Goal: Task Accomplishment & Management: Use online tool/utility

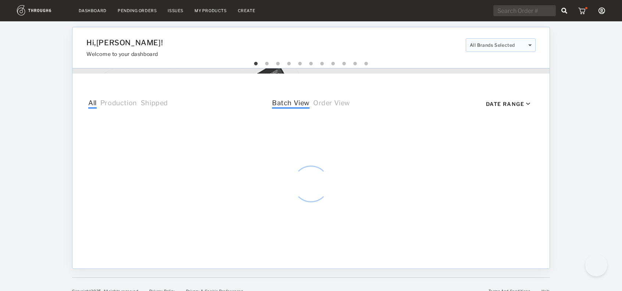
select select "8"
select select "2025"
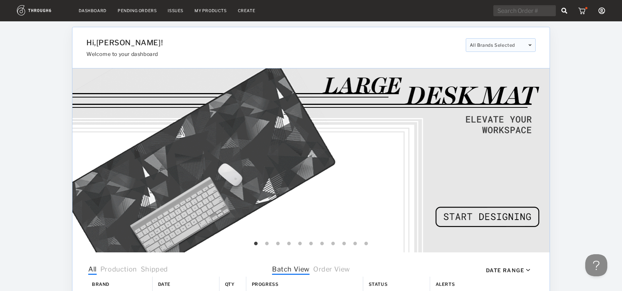
click at [141, 11] on div "Pending Orders" at bounding box center [137, 10] width 39 height 5
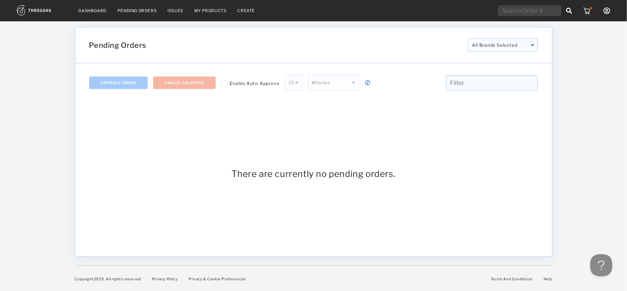
click at [207, 12] on link "My Products" at bounding box center [210, 10] width 32 height 5
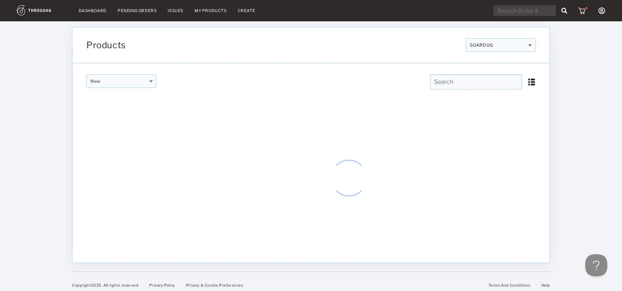
click at [582, 10] on img at bounding box center [582, 10] width 9 height 7
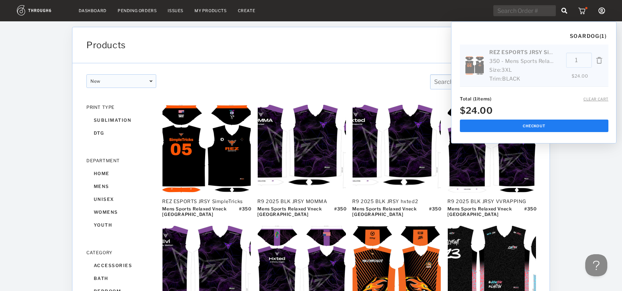
click at [603, 59] on img at bounding box center [598, 60] width 7 height 15
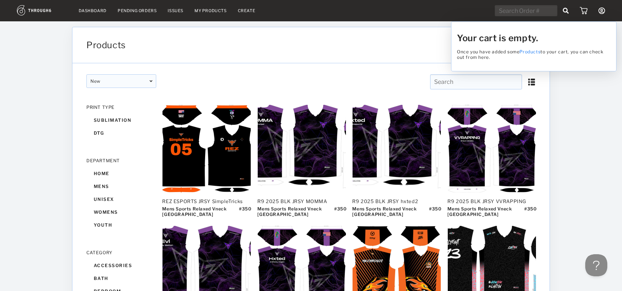
click at [601, 10] on div "Your cart is empty. Once you have added some Products to your cart, you can che…" at bounding box center [311, 145] width 622 height 291
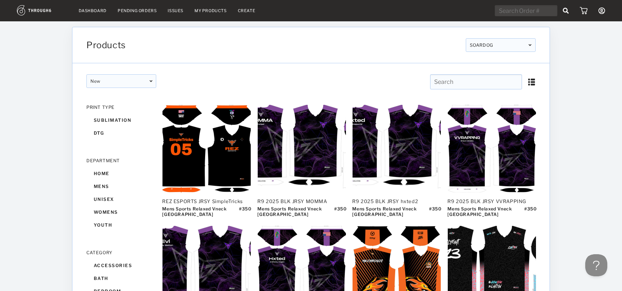
click at [601, 10] on icon at bounding box center [601, 10] width 7 height 7
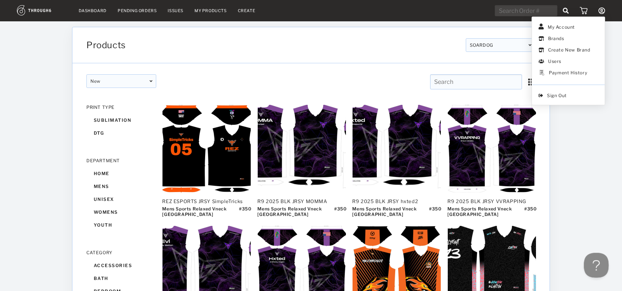
click at [590, 263] on button "Open Beacon popover" at bounding box center [595, 263] width 22 height 22
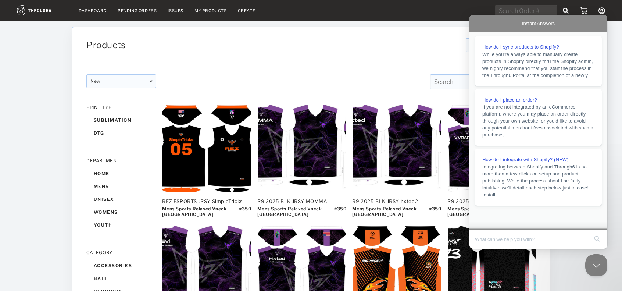
click at [350, 52] on div "Products SOARDOG SOARDOG SOARDOGGC SOARFAITH SOARDOG SOARDOGGC SOARFAITH SOARDO…" at bounding box center [310, 45] width 477 height 36
click at [206, 11] on link "My Products" at bounding box center [210, 10] width 32 height 5
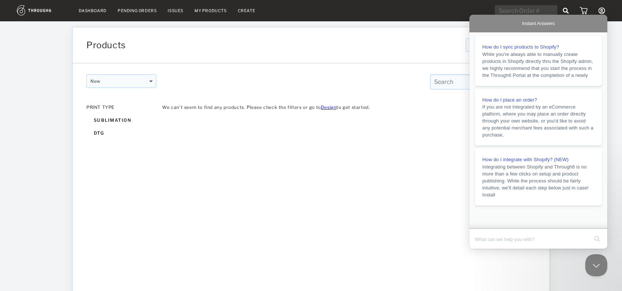
click at [249, 10] on link "Create" at bounding box center [247, 10] width 18 height 5
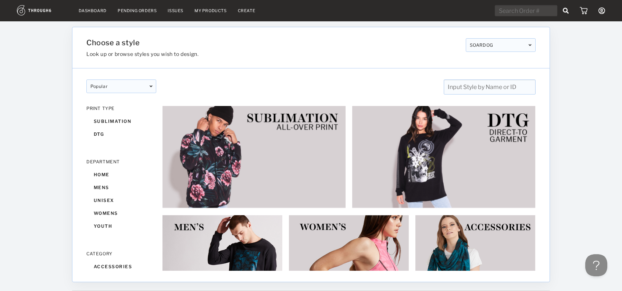
click at [115, 86] on div "popular" at bounding box center [121, 86] width 70 height 14
click at [101, 134] on div "popular designer featured popular New designer featured popular New PRINT TYPE …" at bounding box center [310, 169] width 477 height 202
